Goal: Transaction & Acquisition: Purchase product/service

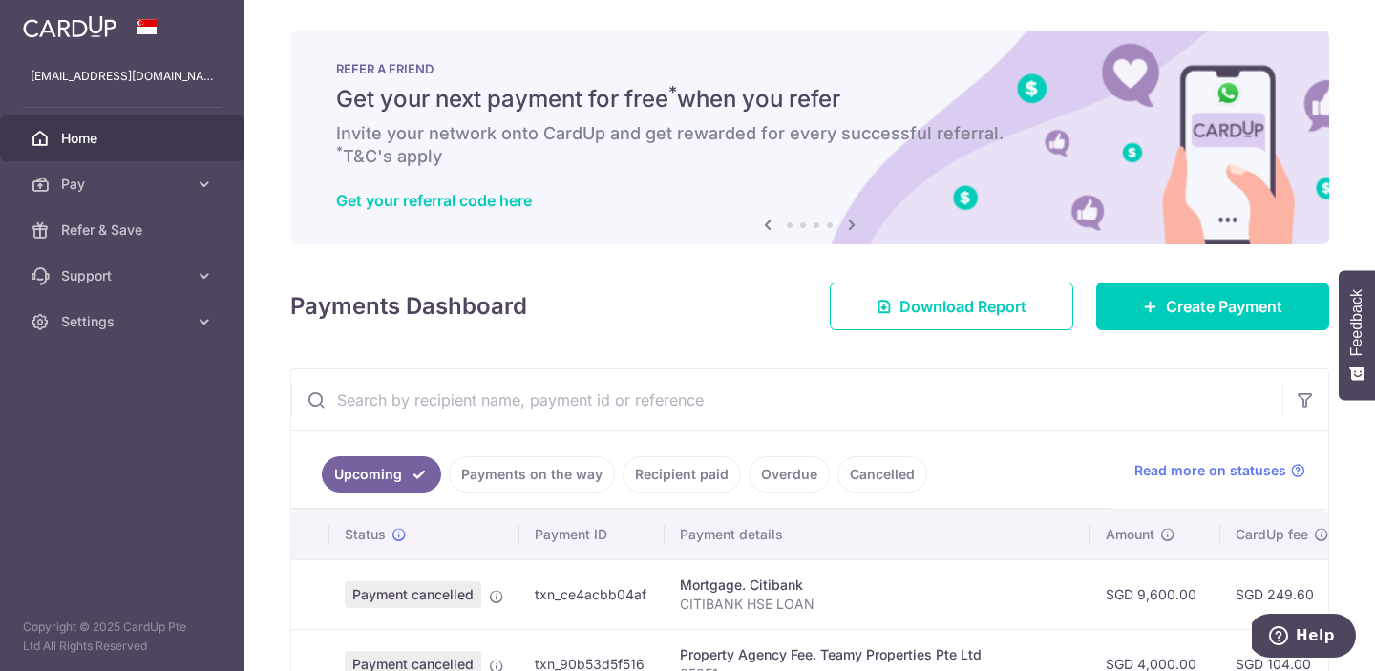
scroll to position [260, 0]
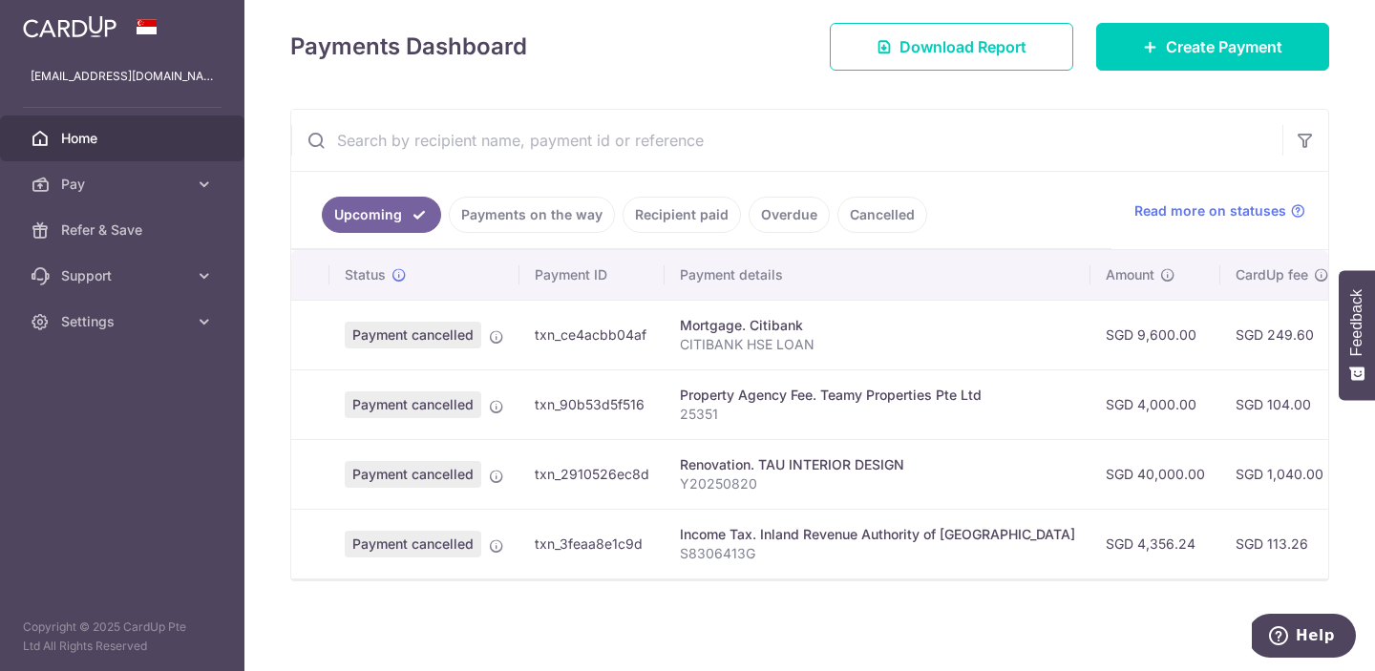
click at [94, 32] on img at bounding box center [70, 26] width 94 height 23
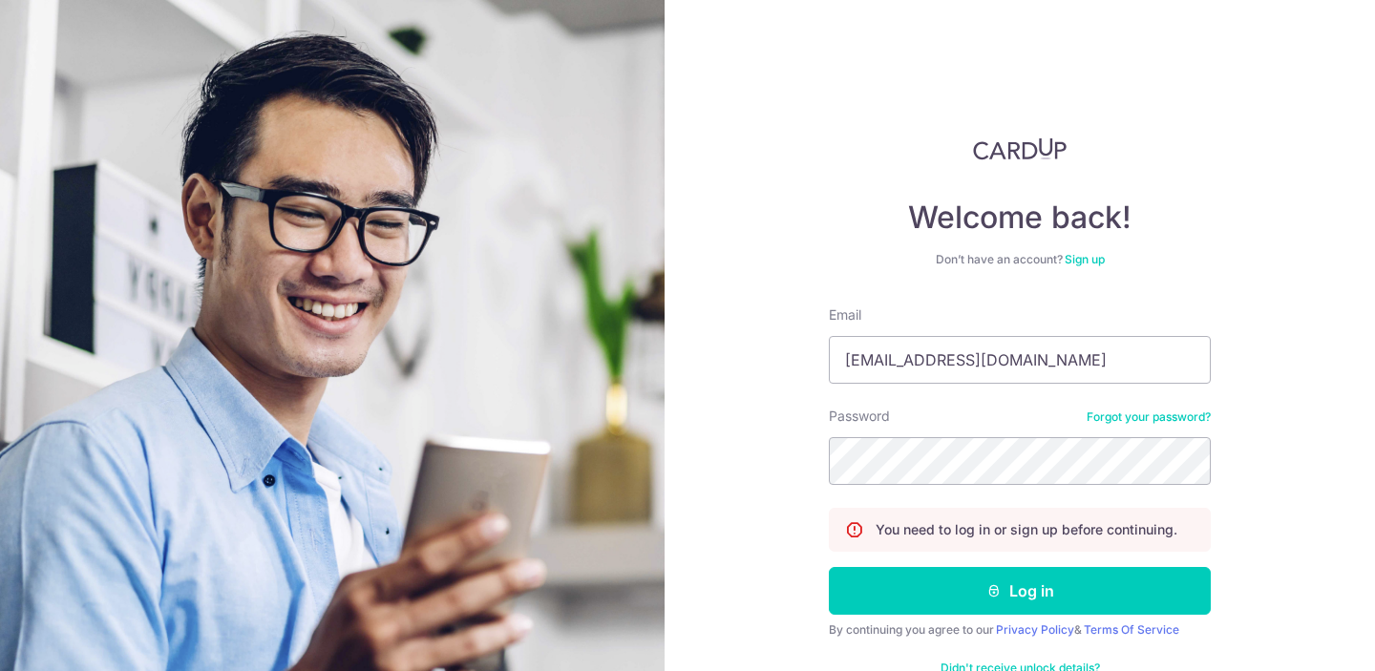
scroll to position [0, 0]
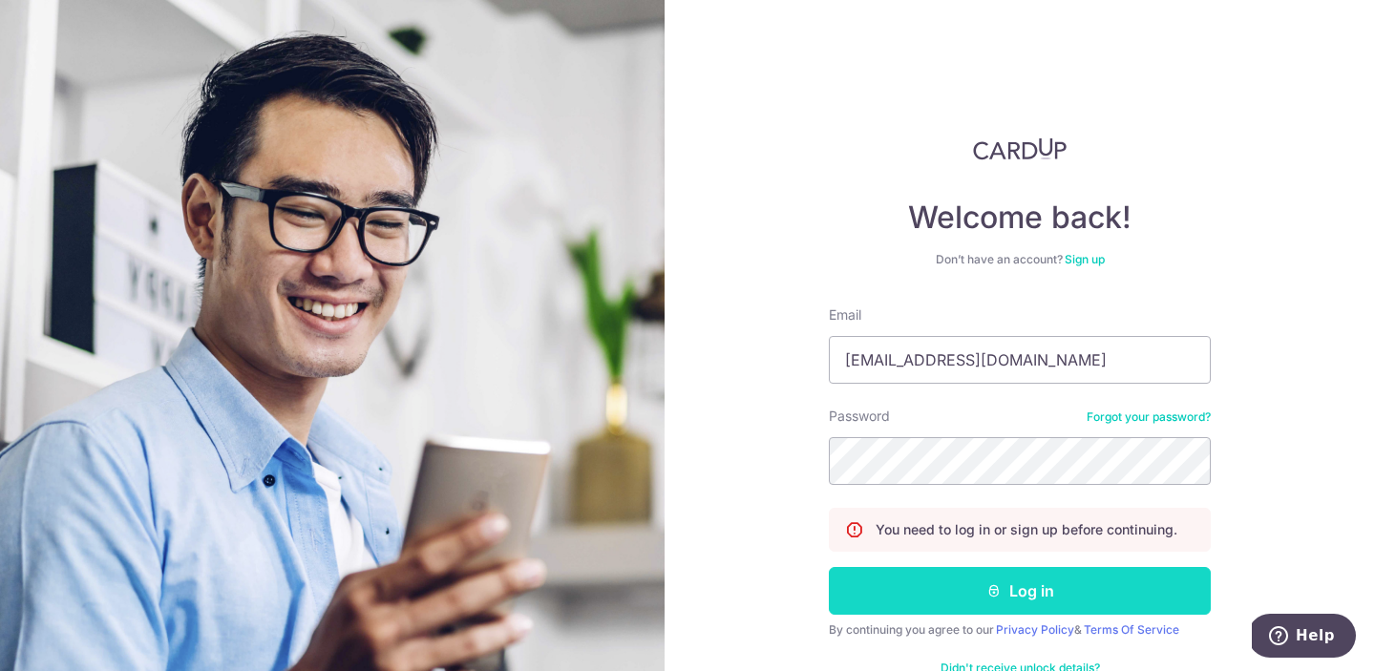
click at [979, 583] on button "Log in" at bounding box center [1020, 591] width 382 height 48
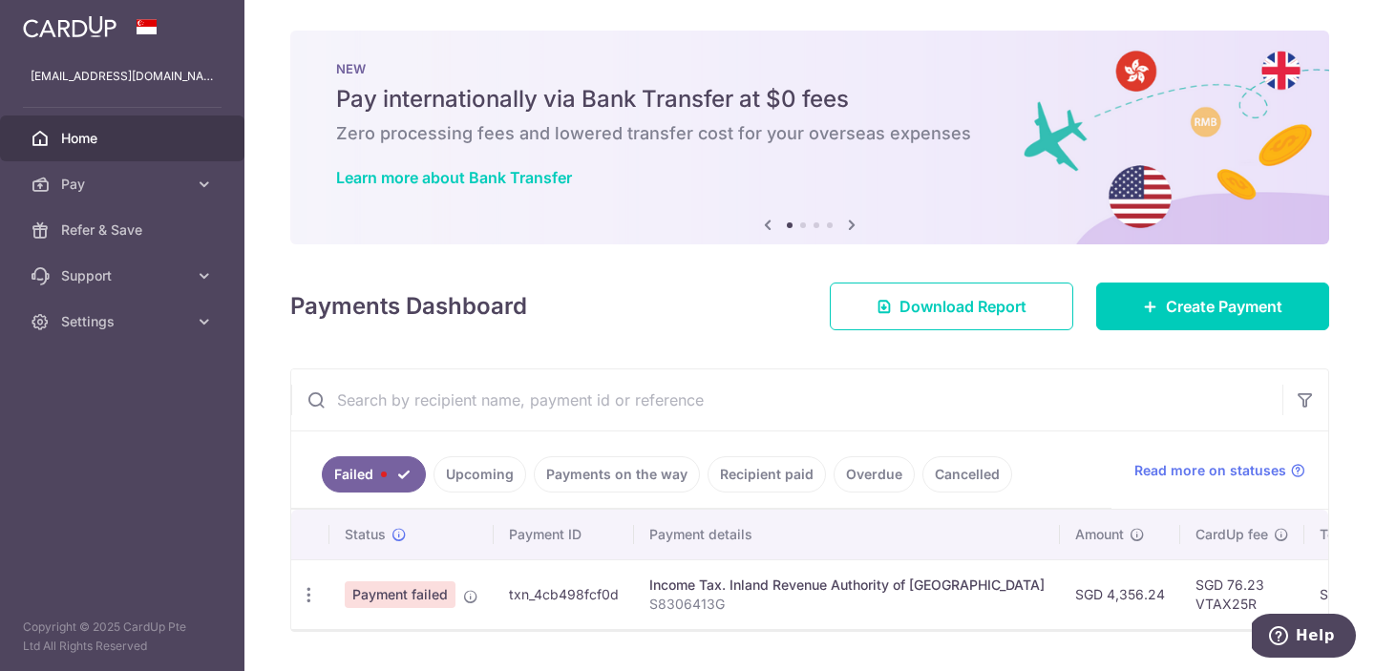
scroll to position [51, 0]
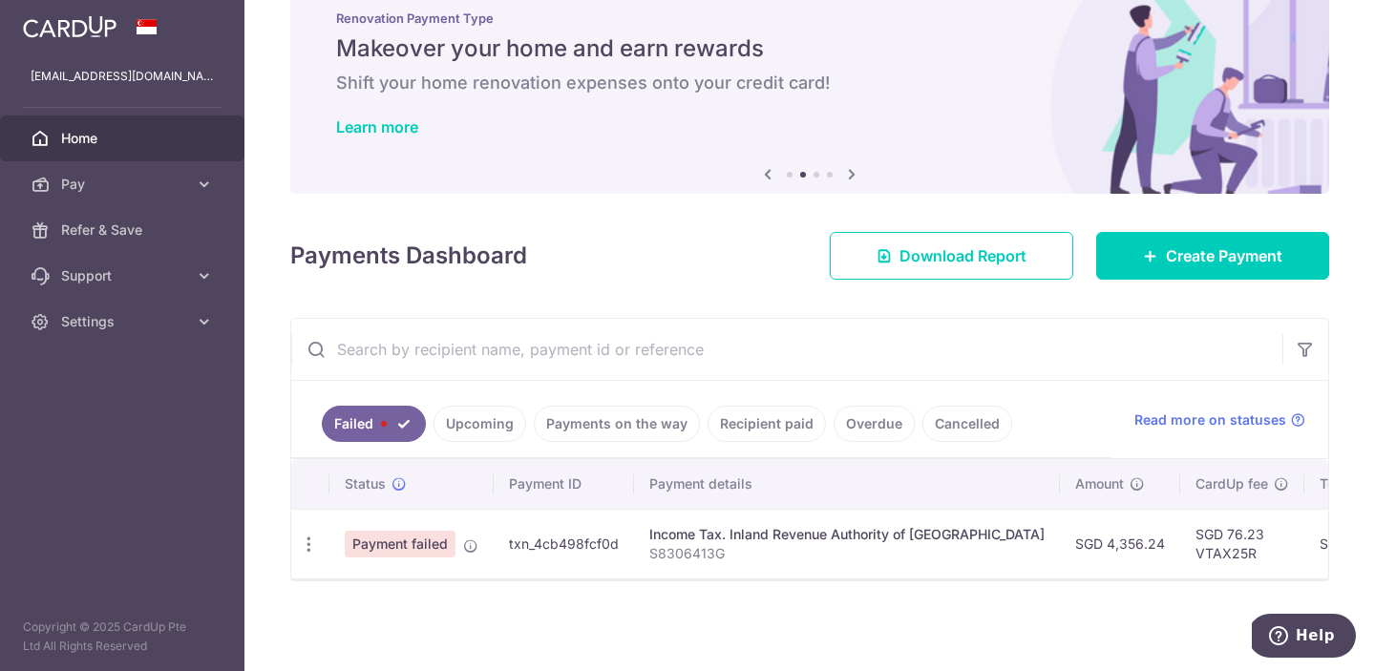
click at [412, 544] on span "Payment failed" at bounding box center [400, 544] width 111 height 27
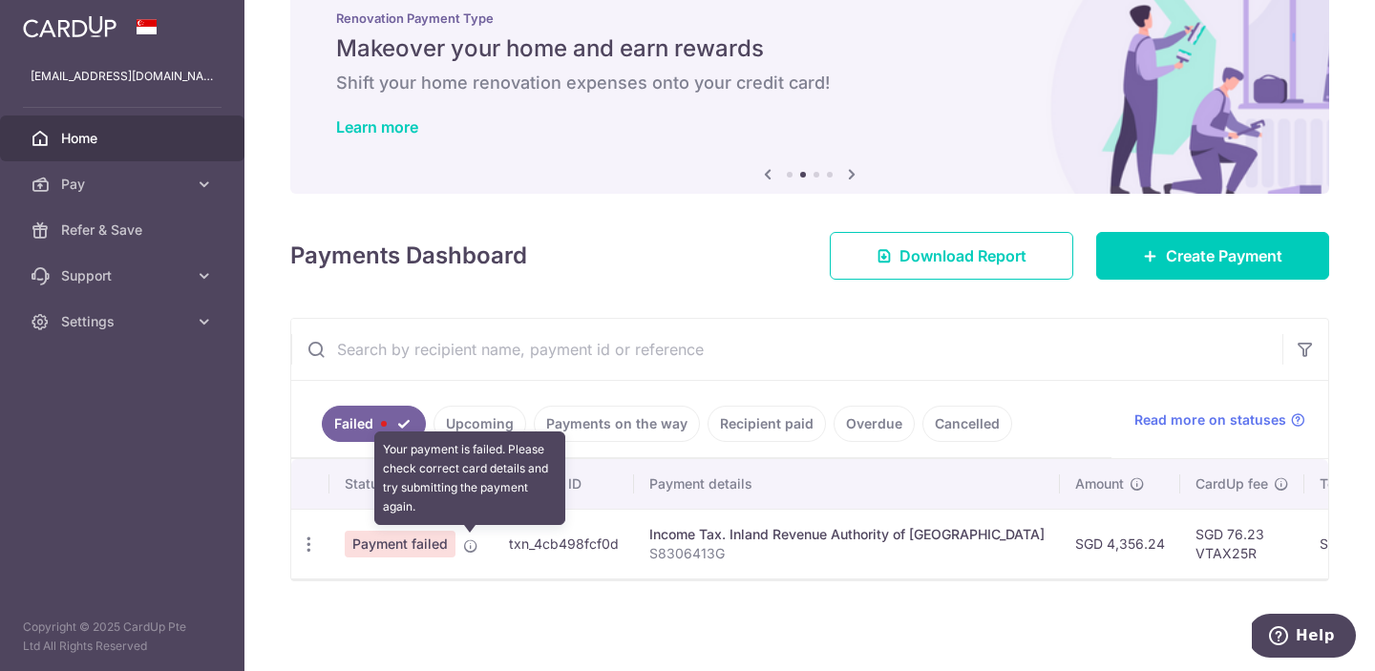
click at [468, 545] on icon at bounding box center [470, 546] width 15 height 15
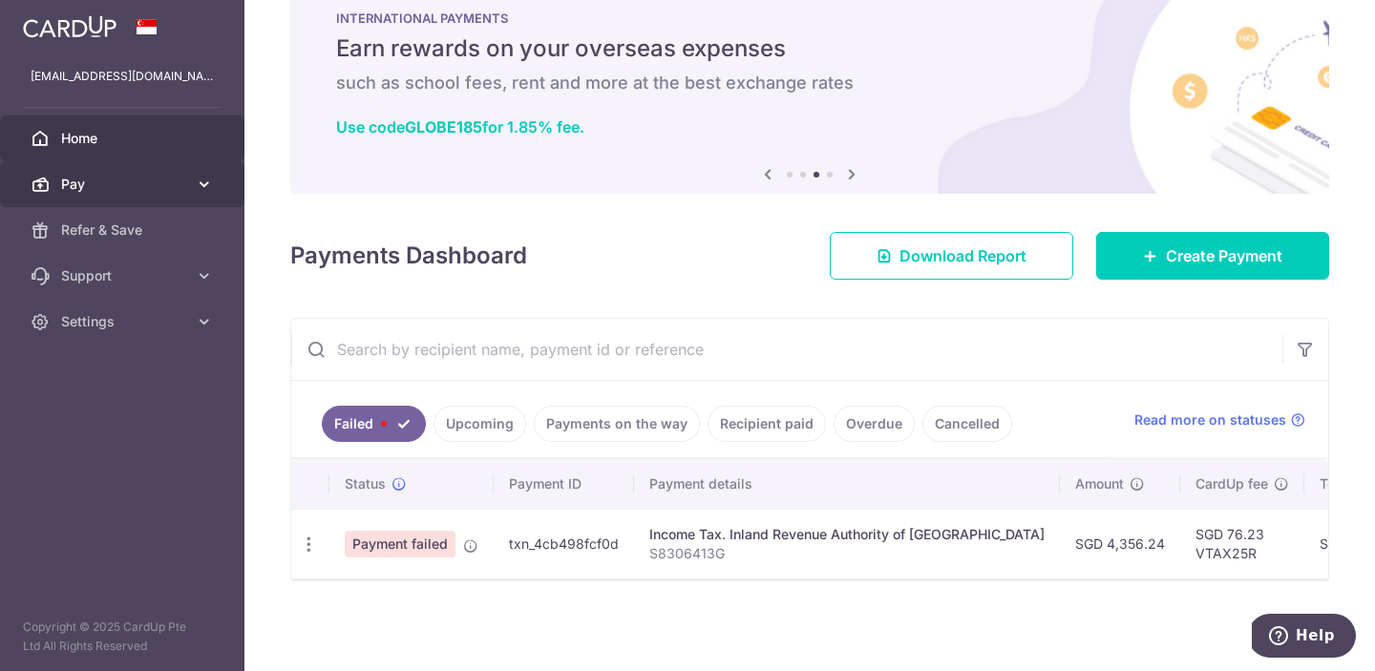
click at [149, 185] on span "Pay" at bounding box center [124, 184] width 126 height 19
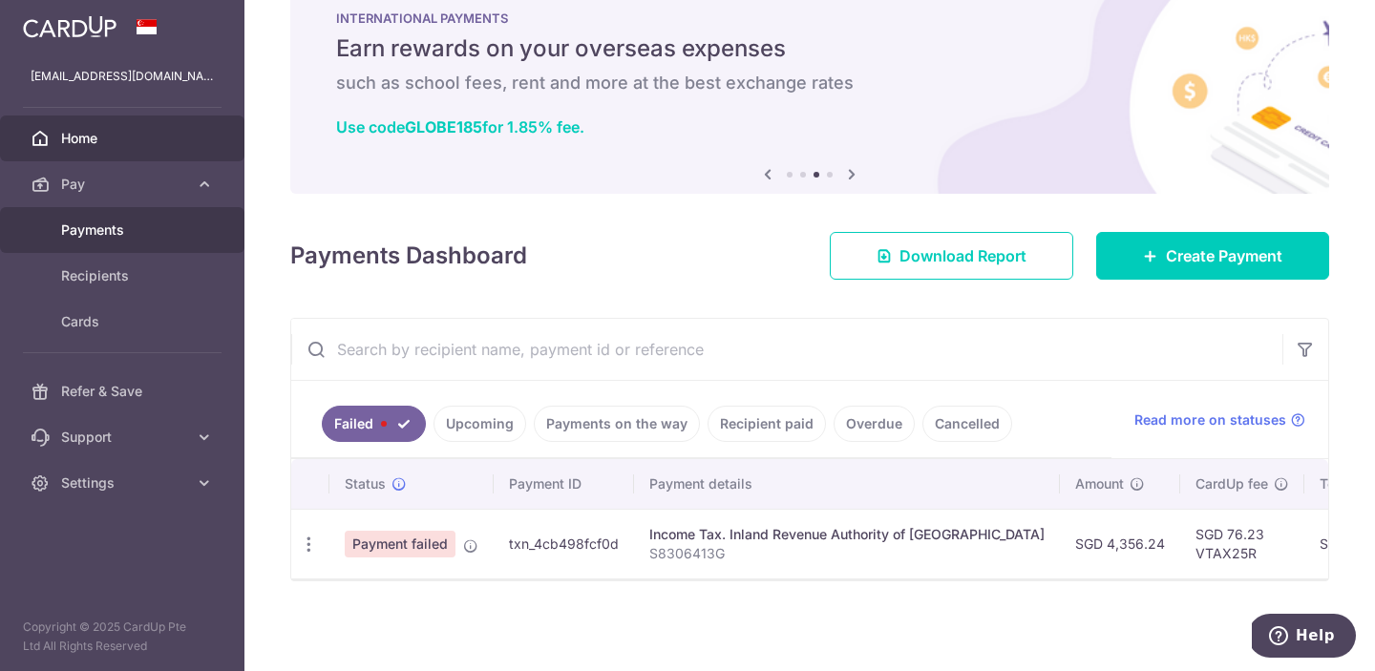
click at [111, 230] on span "Payments" at bounding box center [124, 230] width 126 height 19
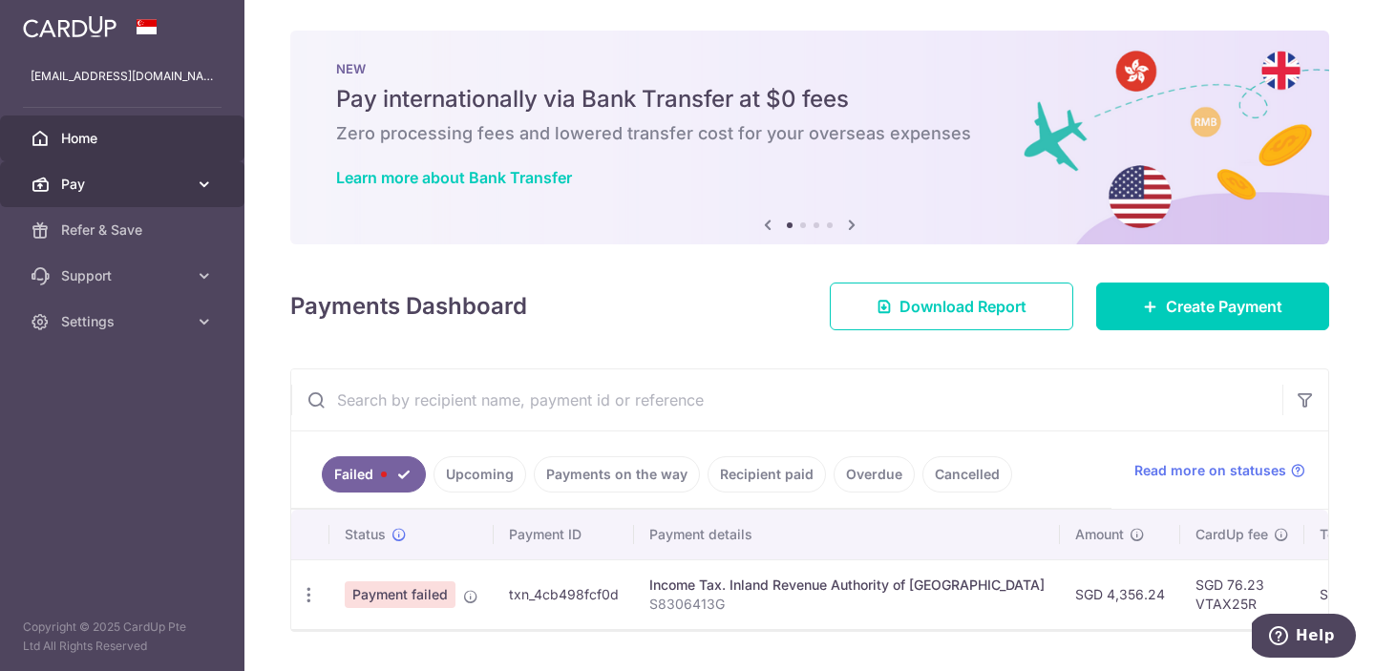
click at [186, 187] on span "Pay" at bounding box center [124, 184] width 126 height 19
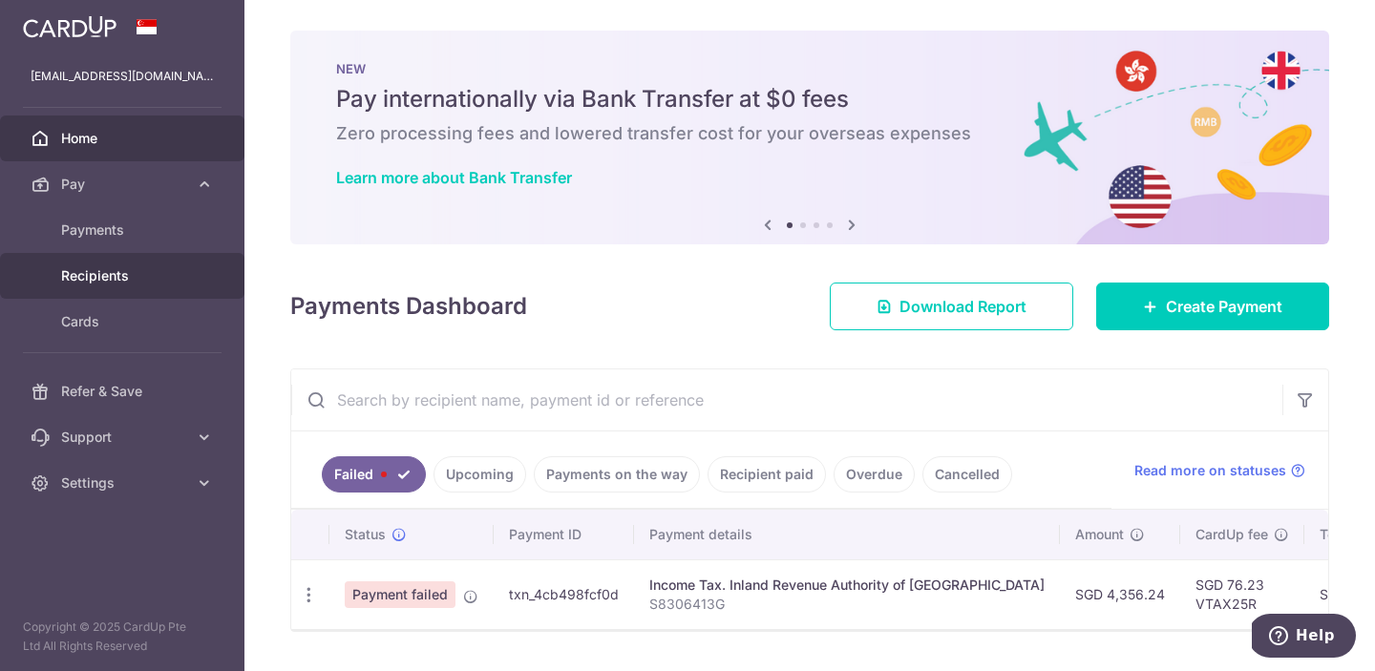
click at [98, 273] on span "Recipients" at bounding box center [124, 275] width 126 height 19
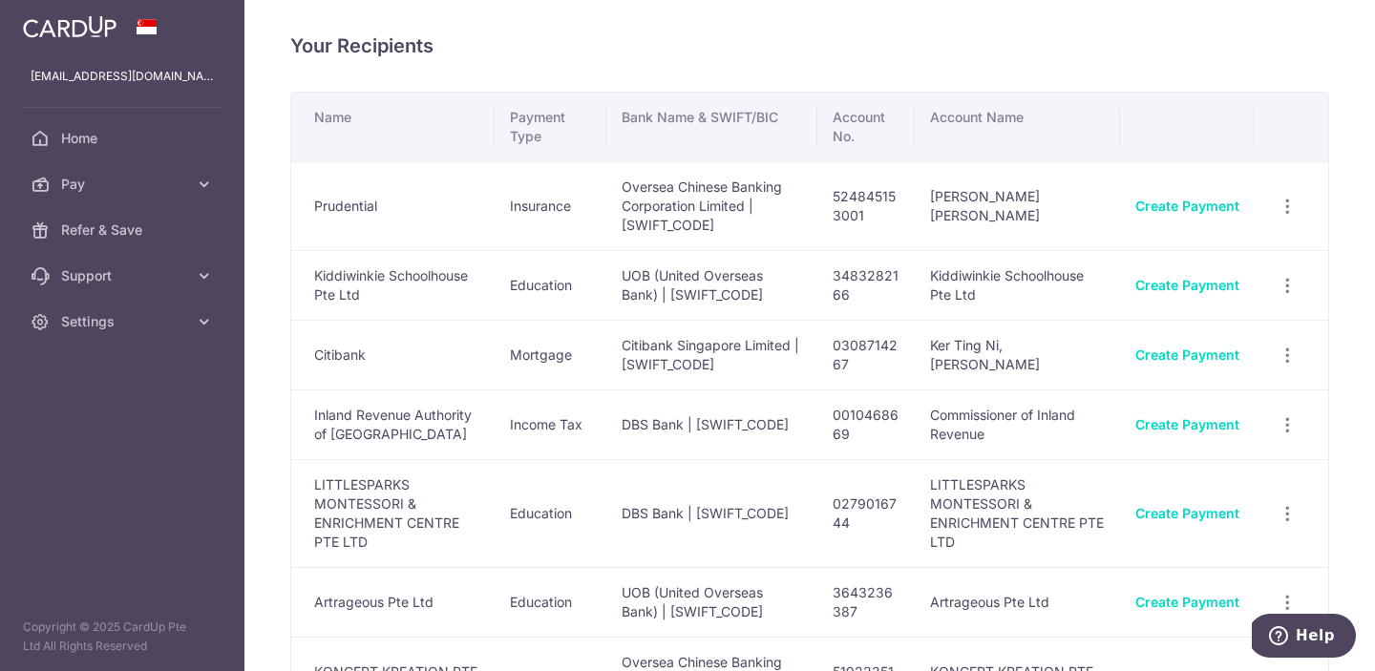
scroll to position [25, 0]
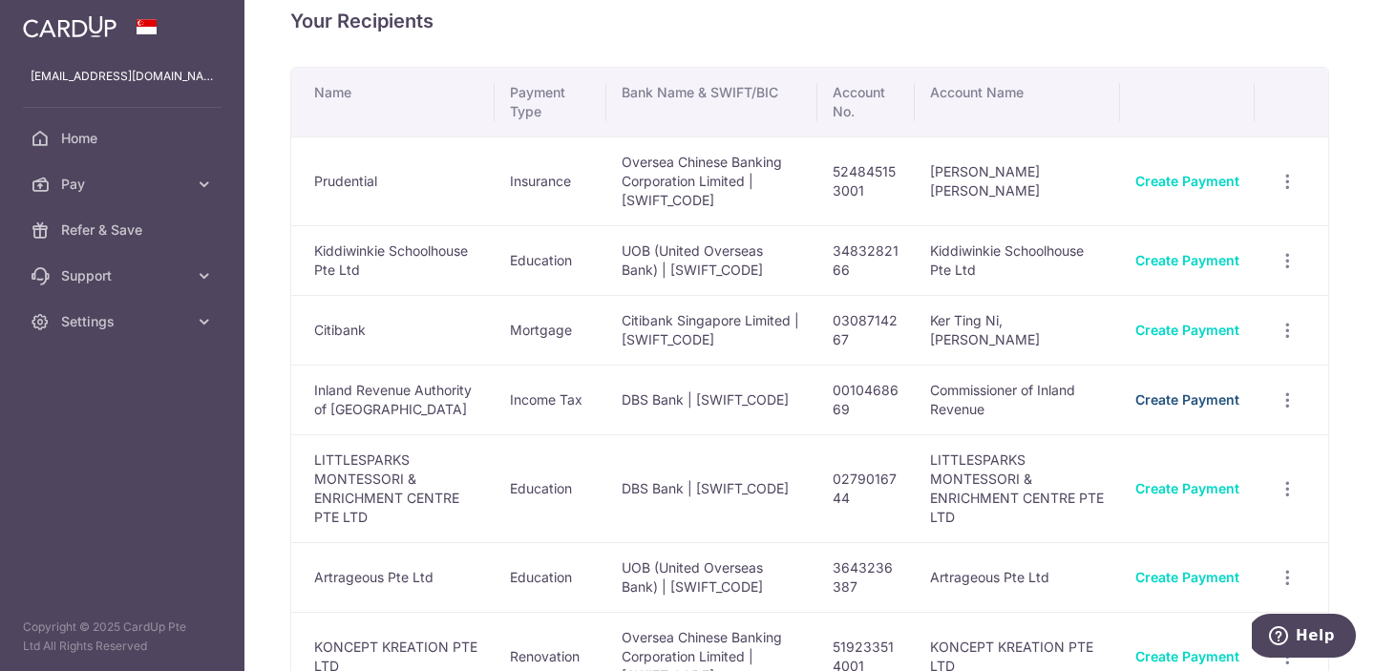
click at [1185, 404] on link "Create Payment" at bounding box center [1188, 400] width 104 height 16
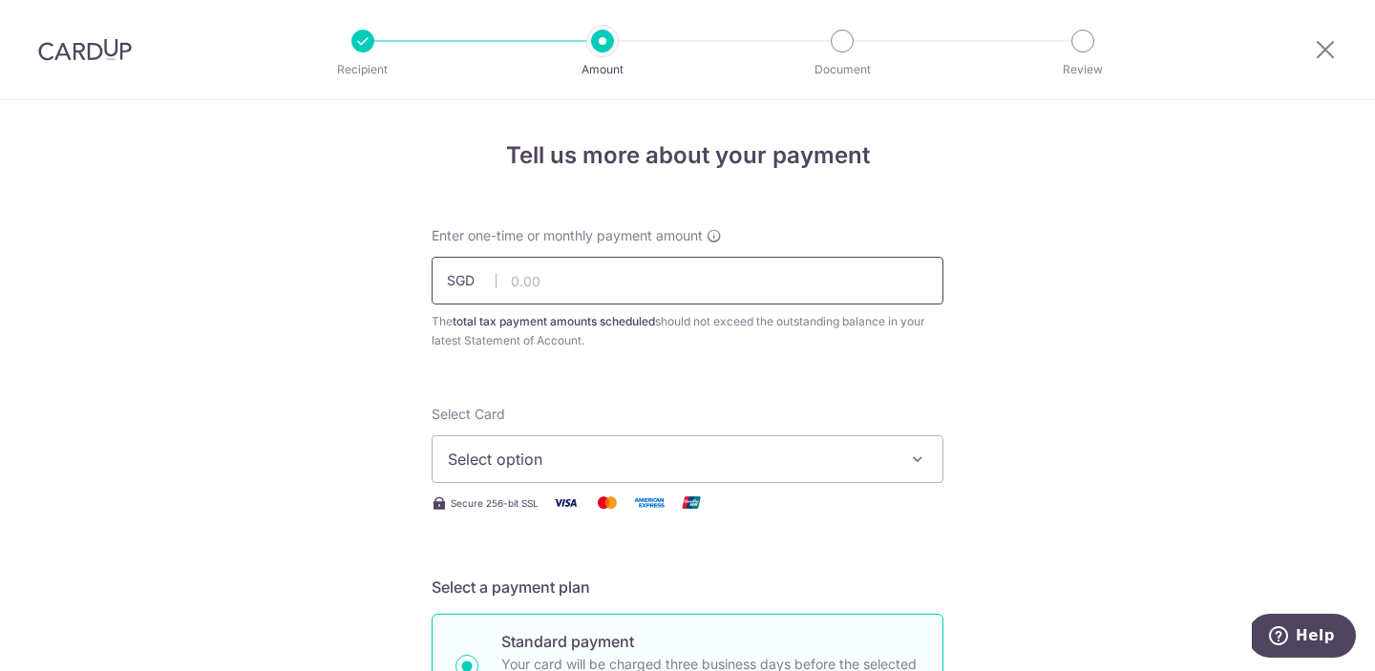
click at [546, 281] on input "text" at bounding box center [688, 281] width 512 height 48
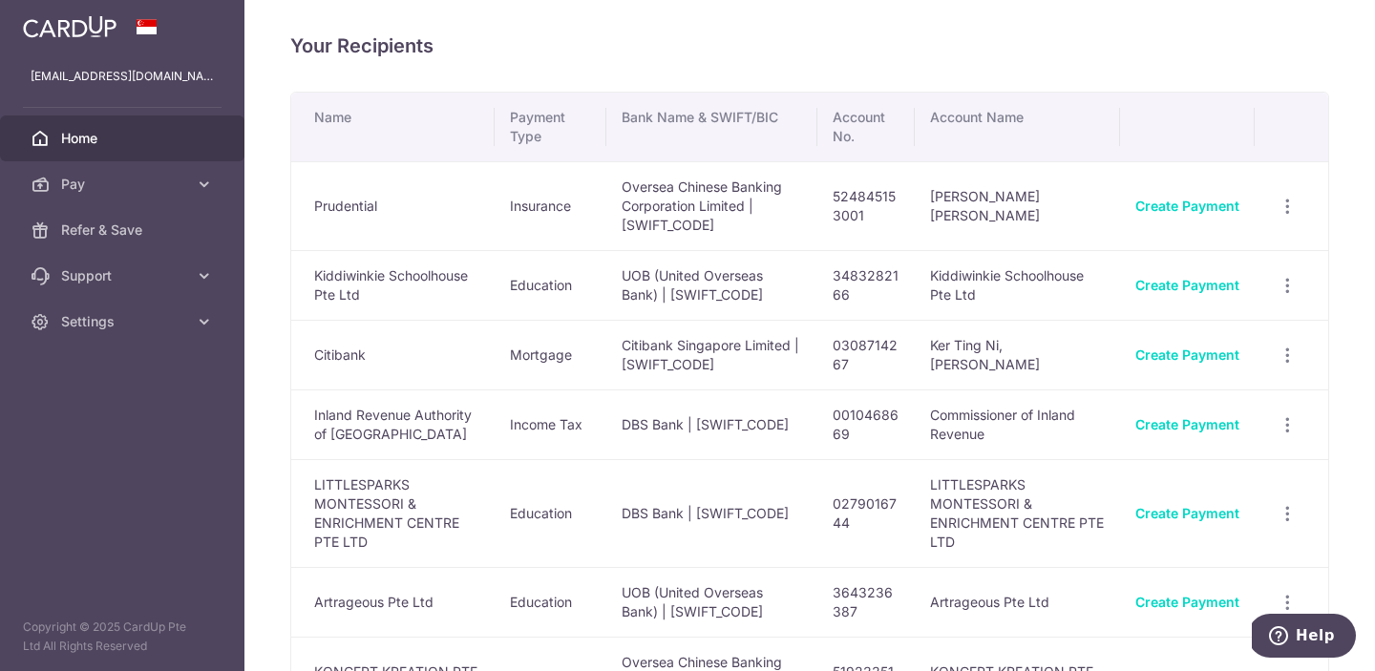
click at [93, 140] on span "Home" at bounding box center [124, 138] width 126 height 19
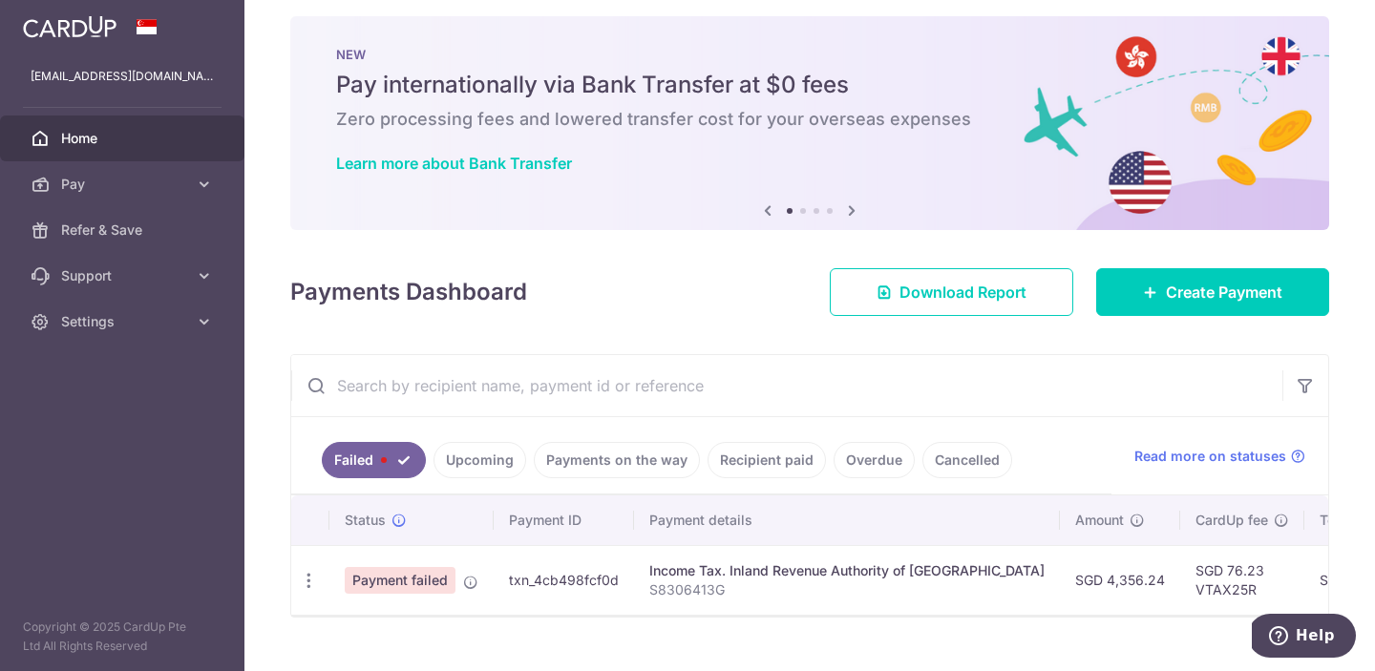
scroll to position [51, 0]
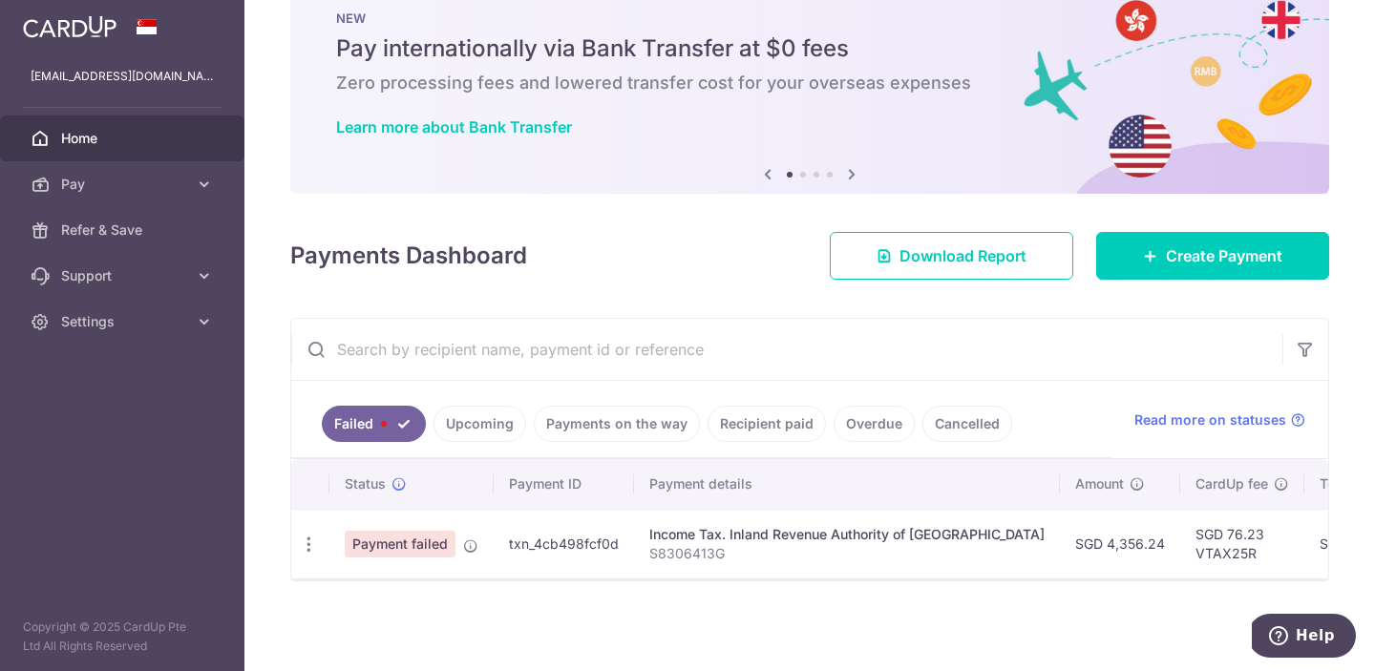
drag, startPoint x: 1100, startPoint y: 544, endPoint x: 1037, endPoint y: 549, distance: 63.3
click at [1060, 549] on td "SGD 4,356.24" at bounding box center [1120, 544] width 120 height 70
copy td "4,356.24"
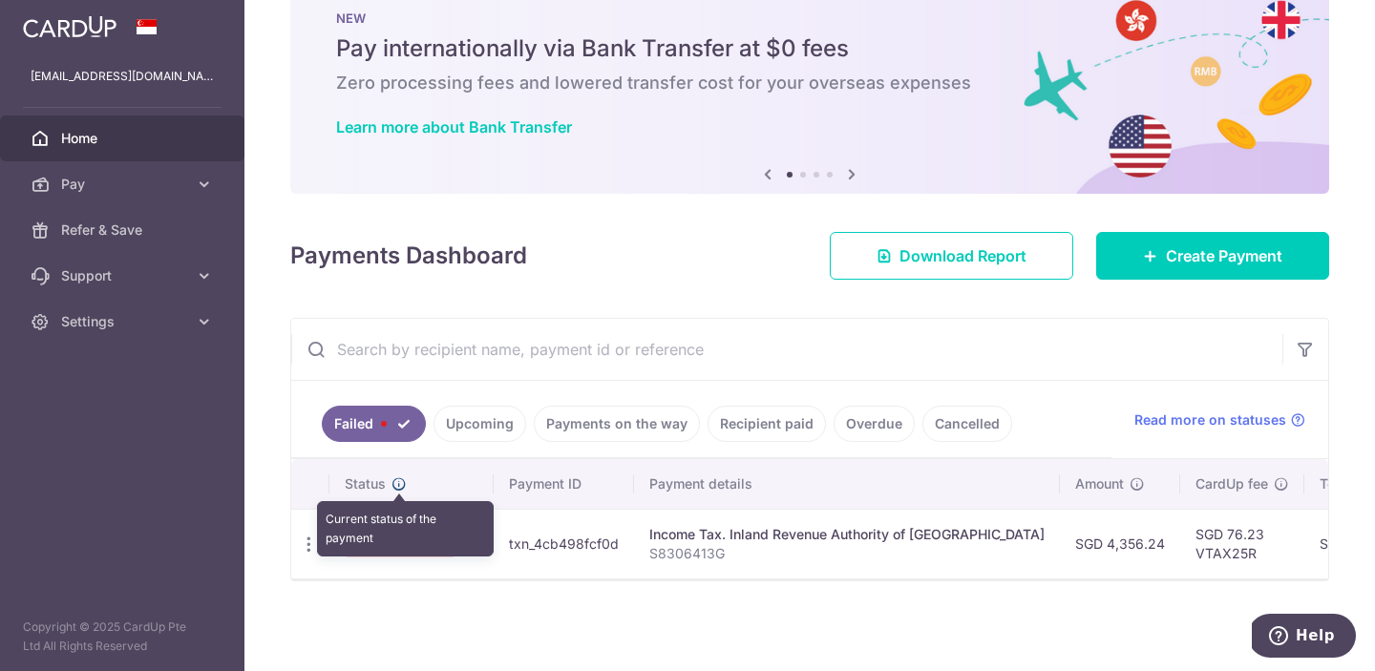
click at [397, 483] on icon at bounding box center [399, 484] width 15 height 15
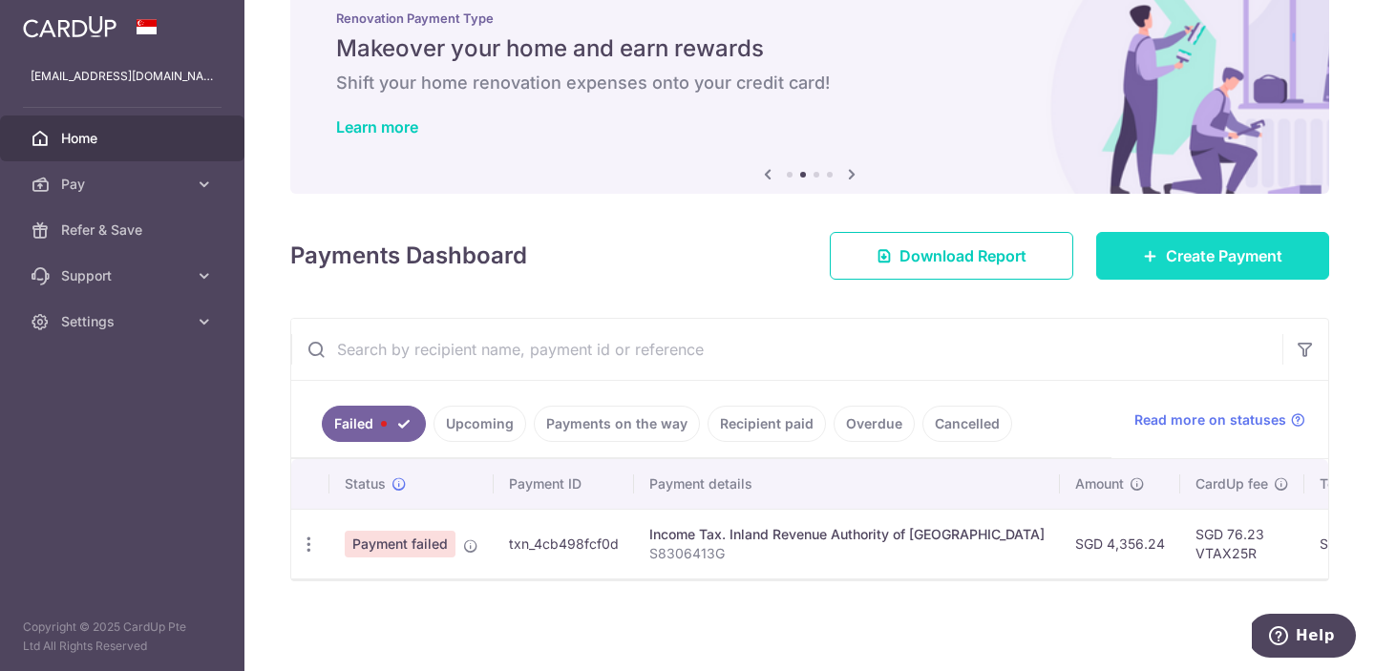
click at [1222, 258] on span "Create Payment" at bounding box center [1224, 256] width 117 height 23
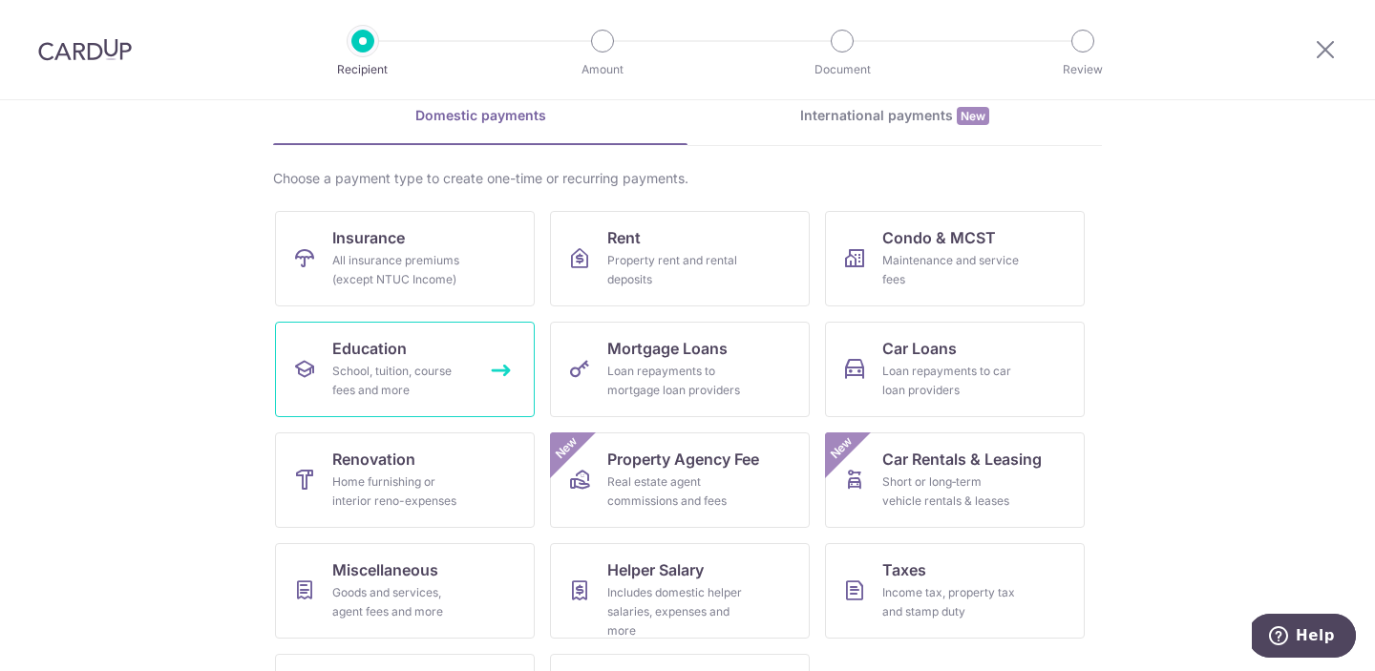
scroll to position [183, 0]
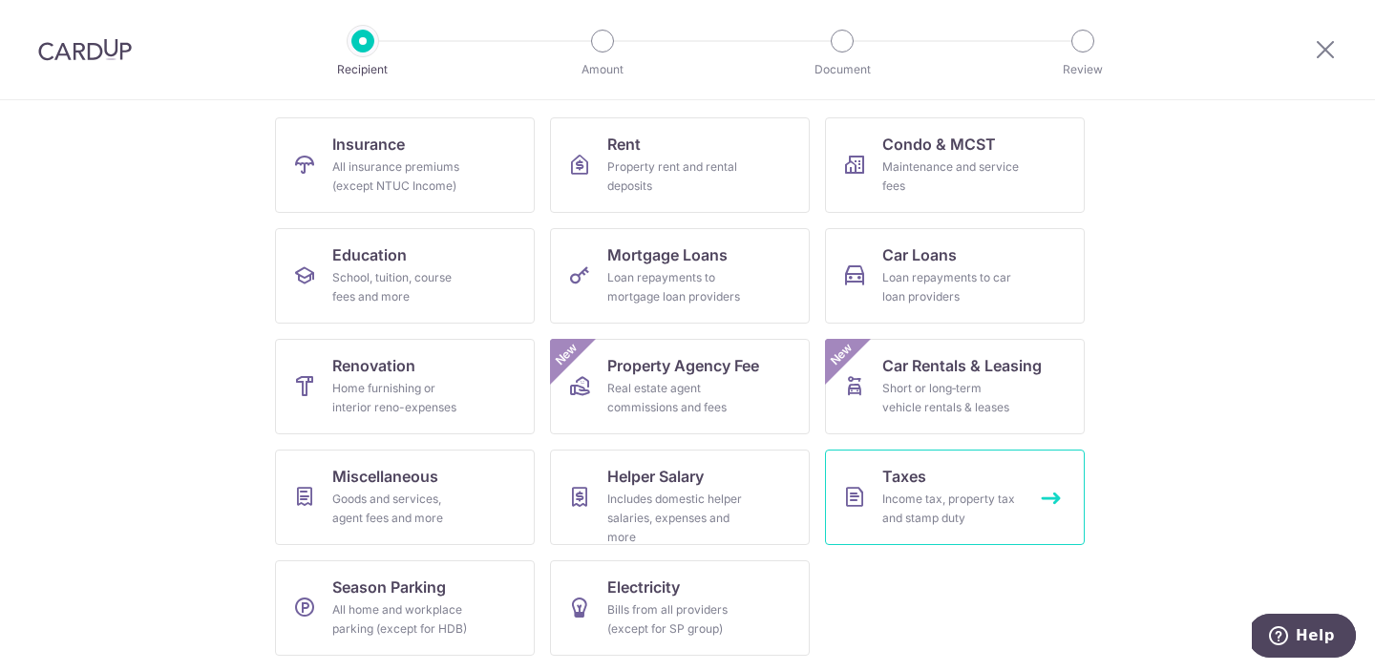
click at [1010, 495] on div "Income tax, property tax and stamp duty" at bounding box center [952, 509] width 138 height 38
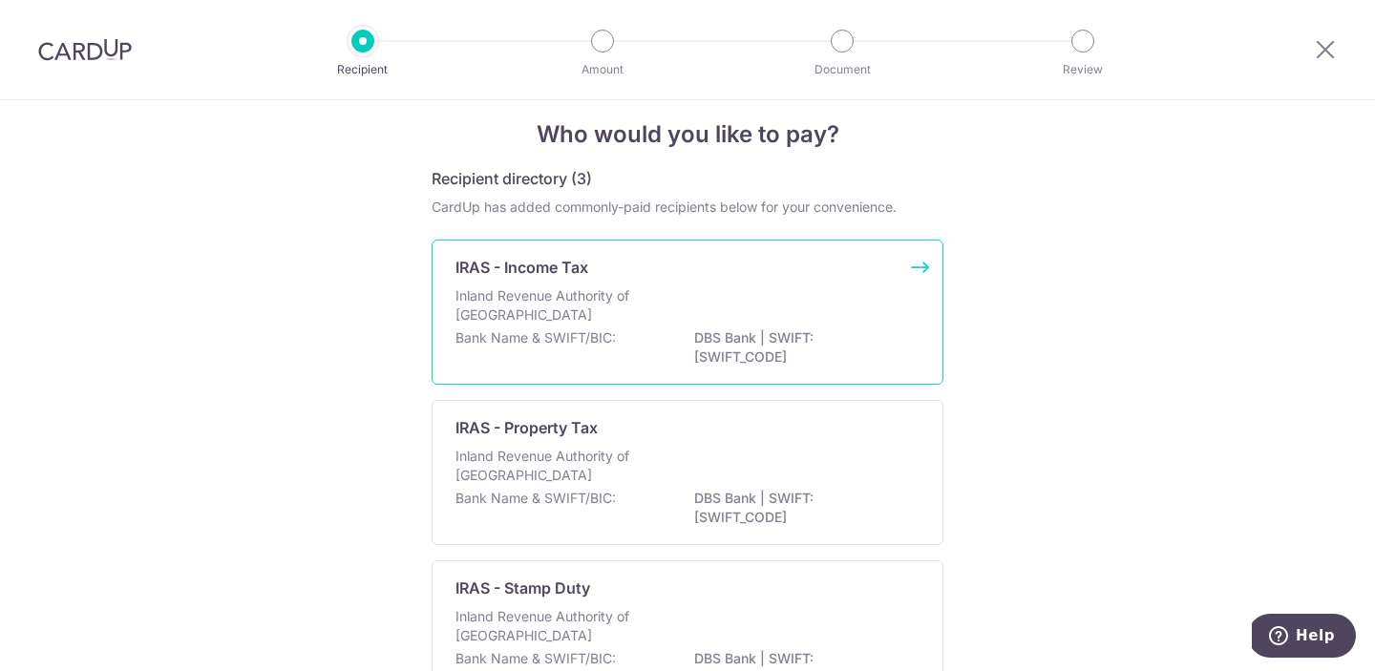
scroll to position [16, 0]
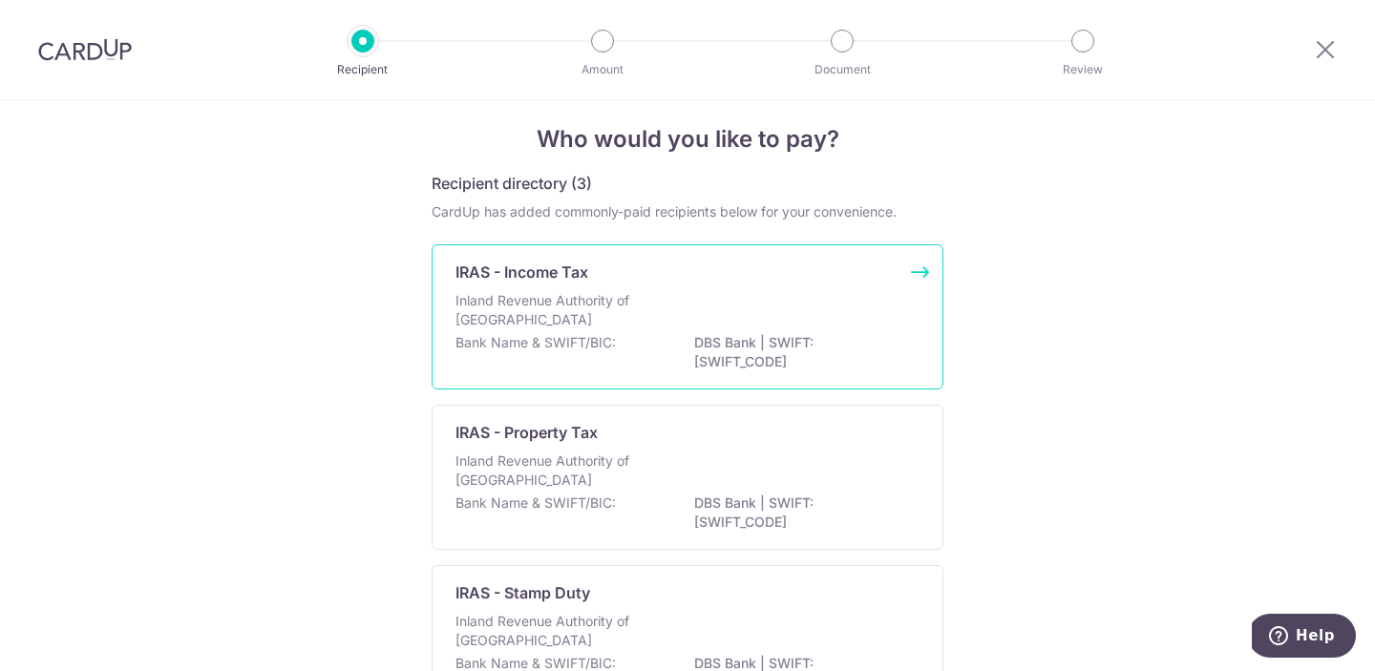
click at [877, 296] on div "Inland Revenue Authority of [GEOGRAPHIC_DATA]" at bounding box center [688, 312] width 464 height 42
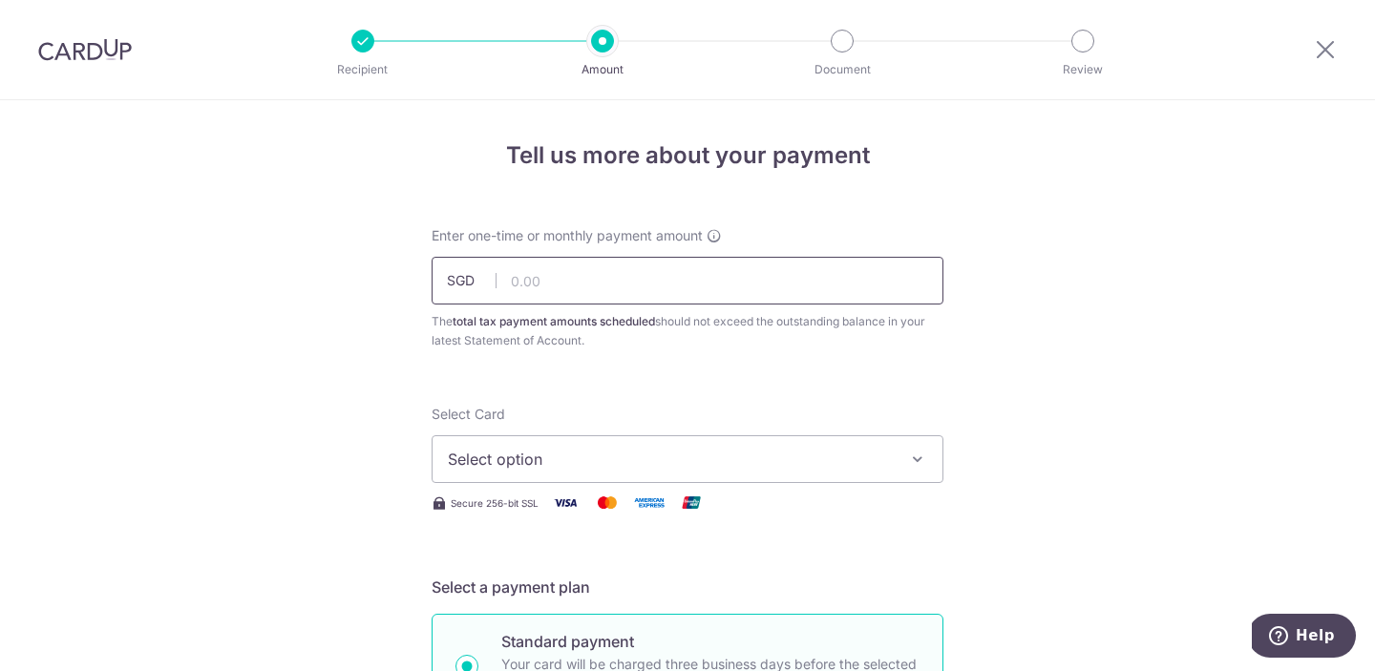
click at [792, 280] on input "text" at bounding box center [688, 281] width 512 height 48
paste input "4,356.24"
type input "4,356.24"
click at [566, 453] on span "Select option" at bounding box center [670, 459] width 445 height 23
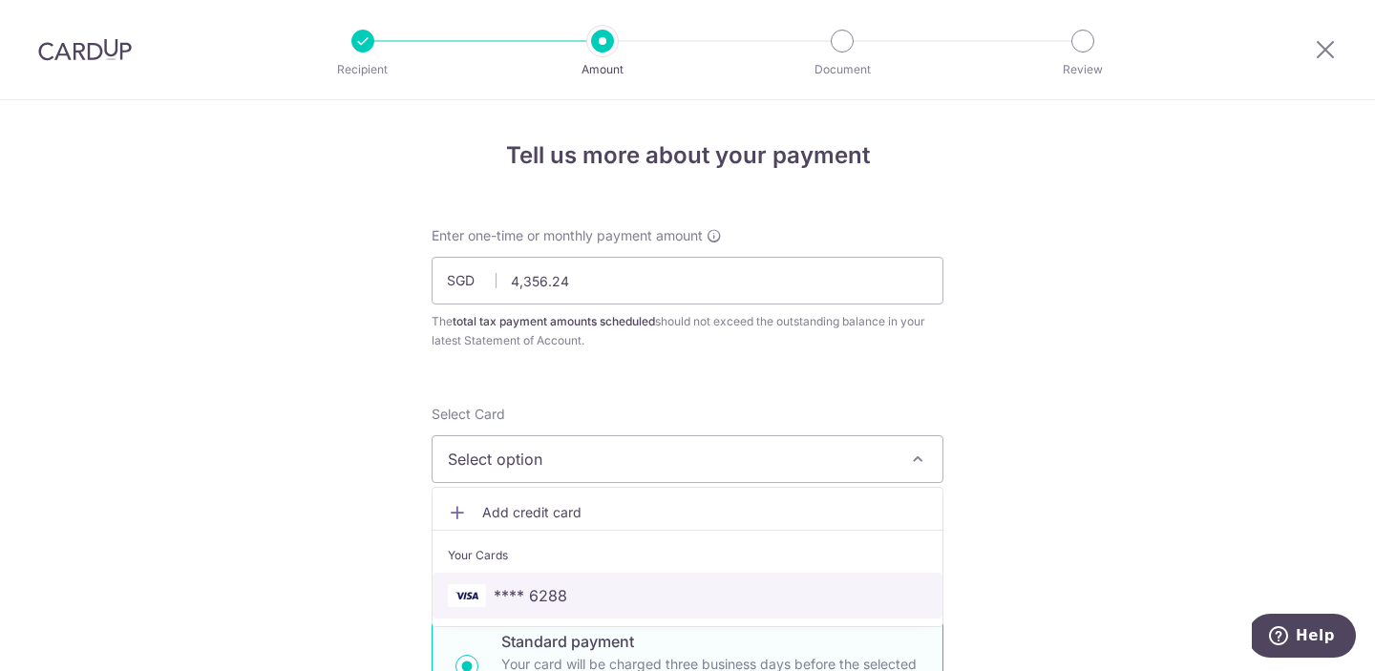
click at [550, 597] on span "**** 6288" at bounding box center [531, 596] width 74 height 23
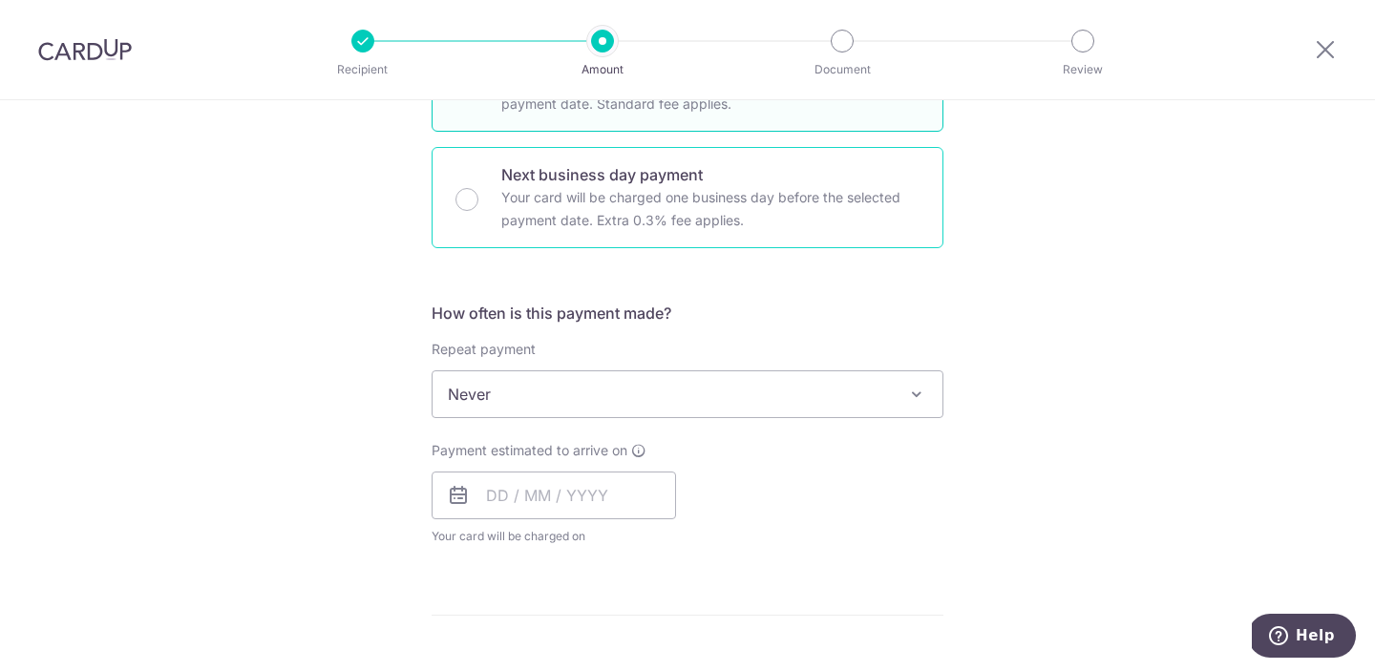
scroll to position [586, 0]
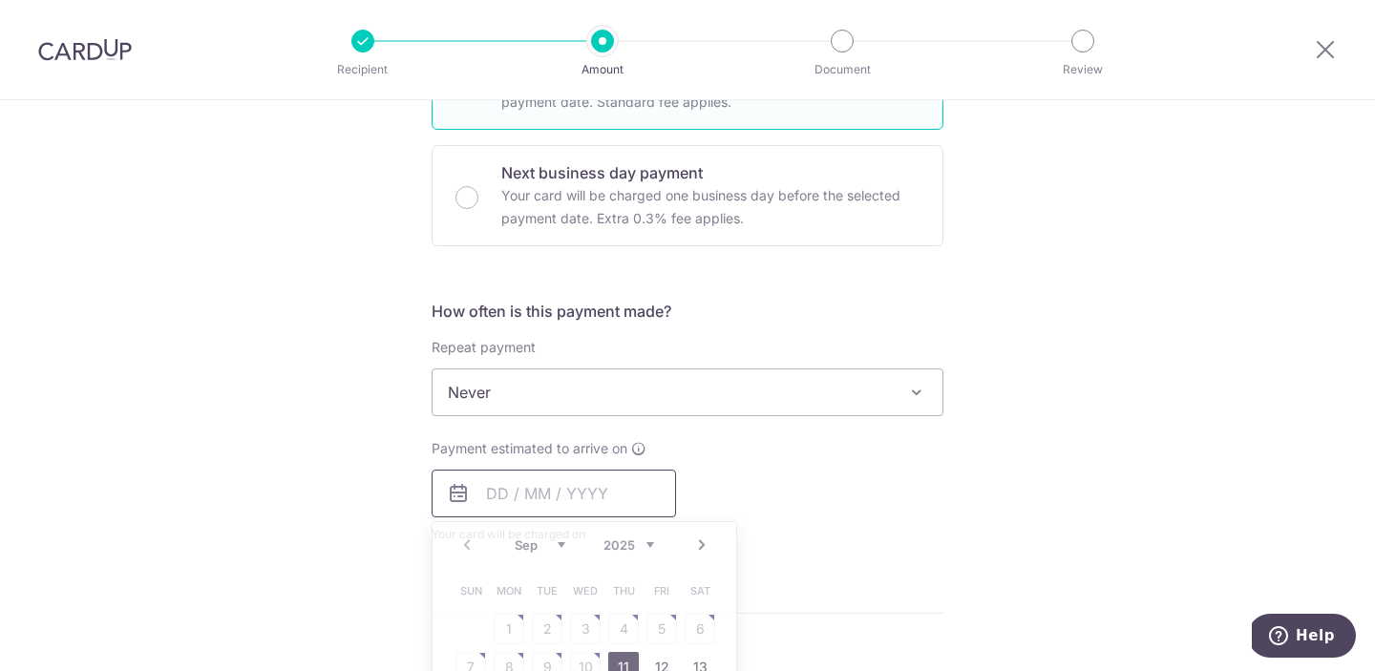
click at [494, 494] on input "text" at bounding box center [554, 494] width 245 height 48
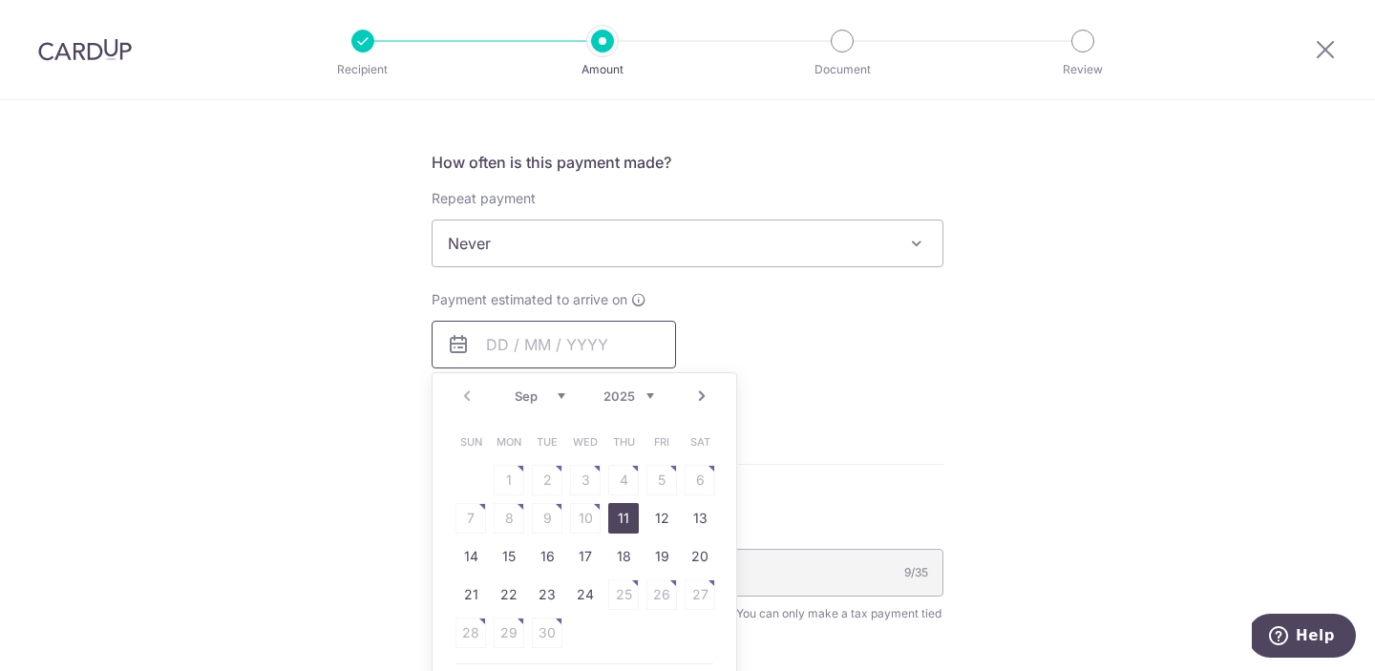
scroll to position [736, 0]
click at [586, 515] on table "Sun Mon Tue Wed Thu Fri Sat 1 2 3 4 5 6 7 8 9 10 11 12 13 14 15 16 17 18 19 20 …" at bounding box center [585, 535] width 267 height 229
click at [580, 514] on table "Sun Mon Tue Wed Thu Fri Sat 1 2 3 4 5 6 7 8 9 10 11 12 13 14 15 16 17 18 19 20 …" at bounding box center [585, 535] width 267 height 229
click at [619, 515] on link "11" at bounding box center [623, 516] width 31 height 31
type input "11/09/2025"
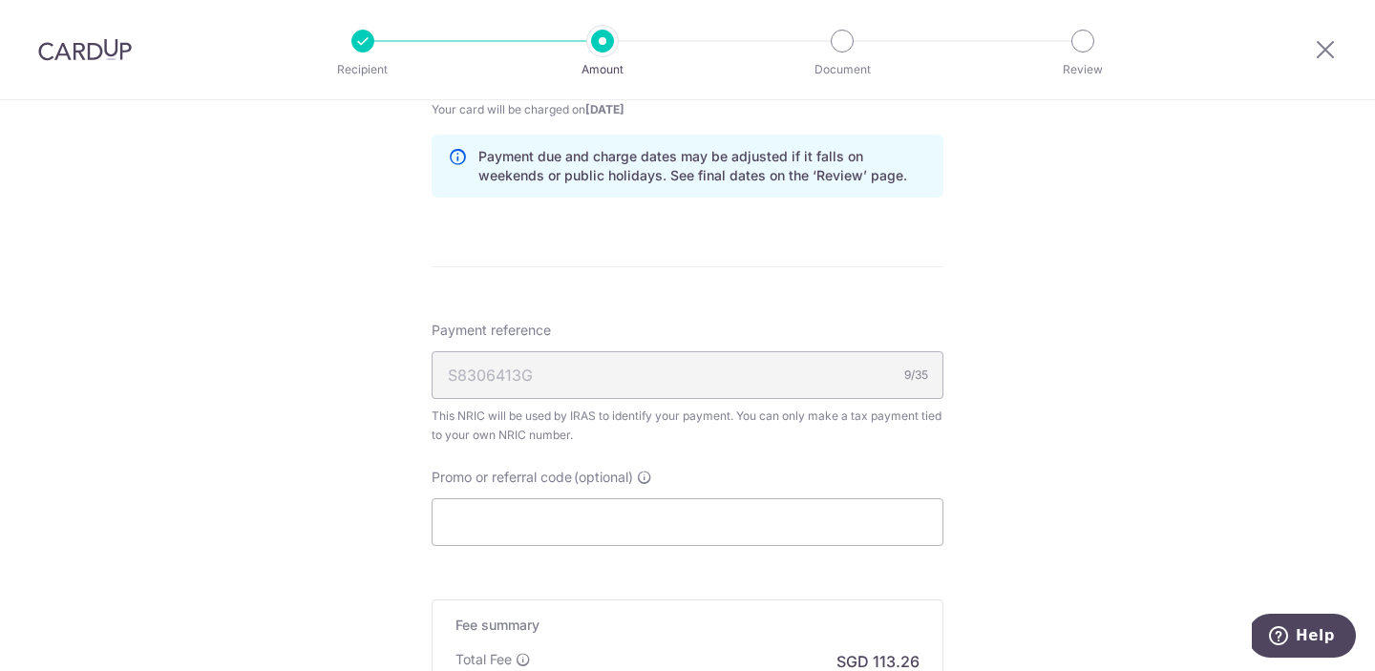
scroll to position [1281, 0]
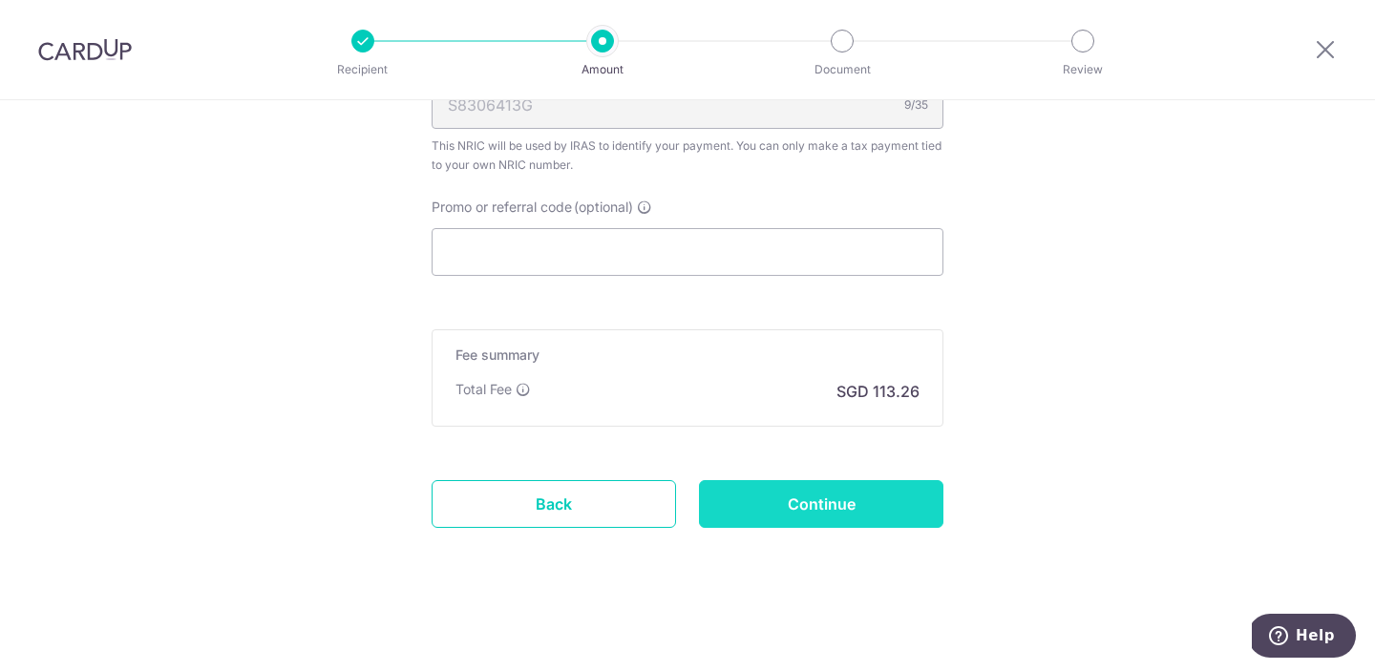
click at [857, 501] on input "Continue" at bounding box center [821, 504] width 245 height 48
type input "Create Schedule"
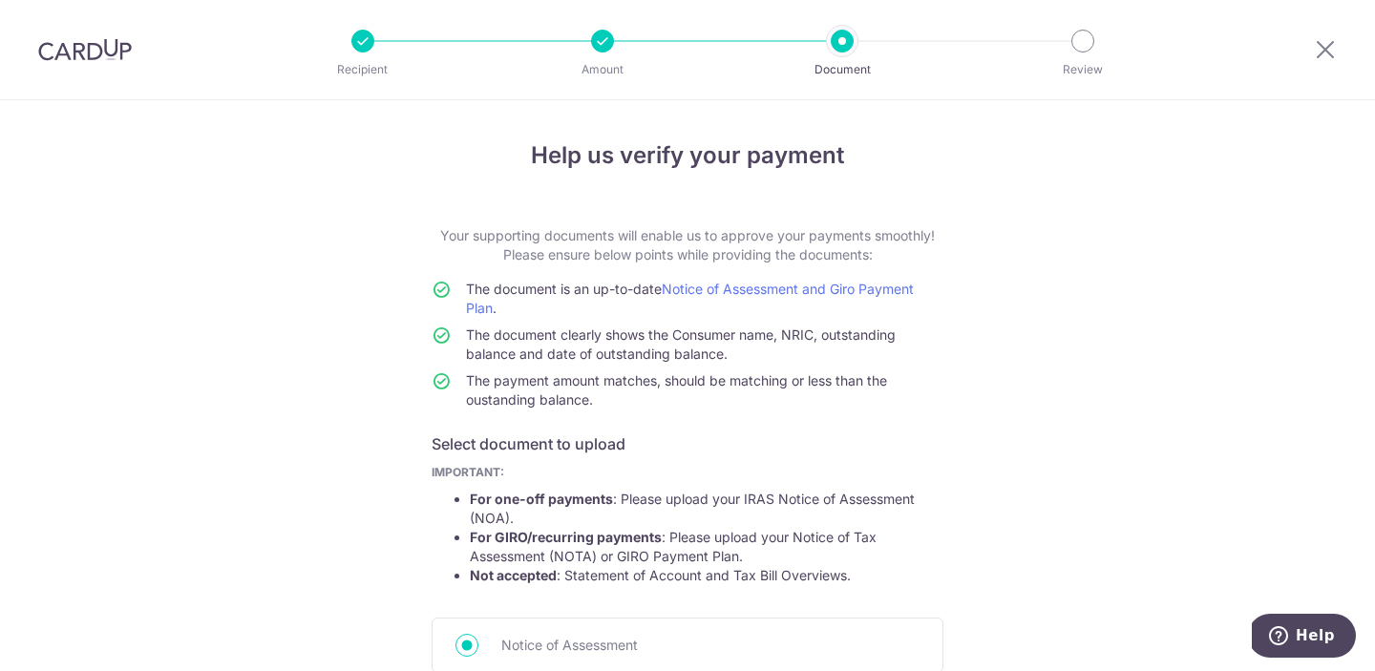
scroll to position [304, 0]
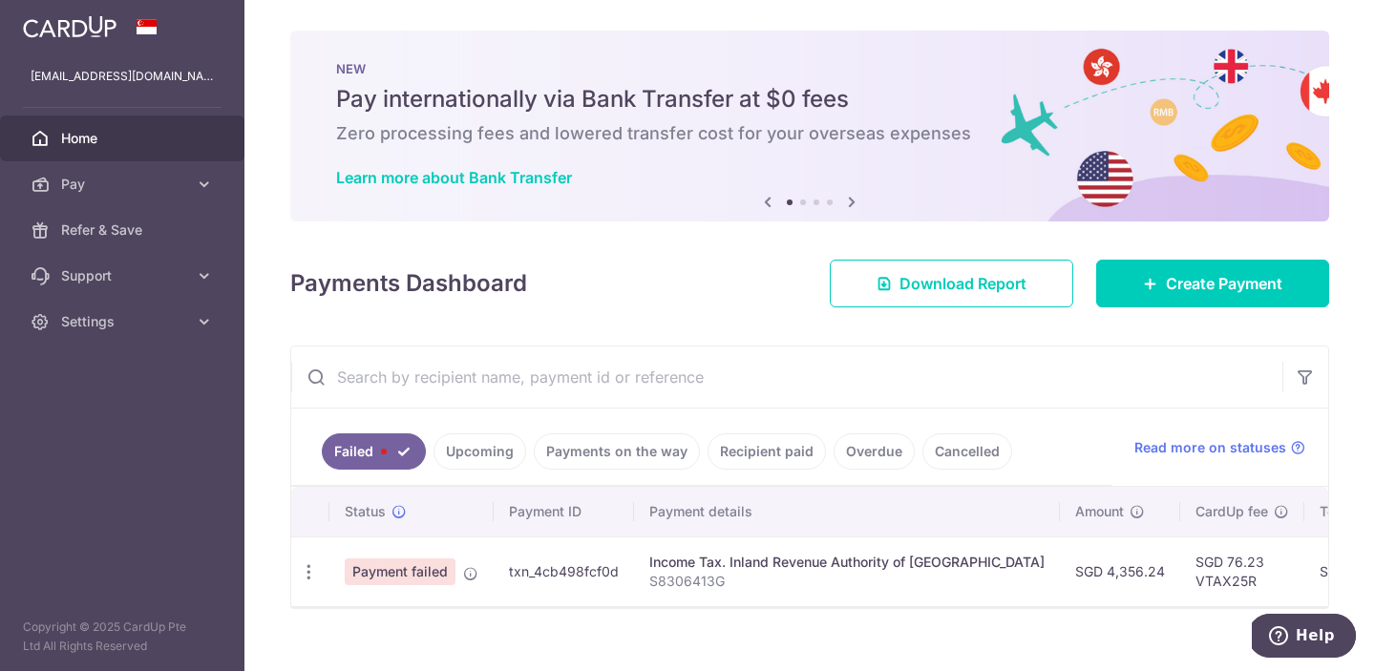
scroll to position [28, 0]
